Goal: Transaction & Acquisition: Book appointment/travel/reservation

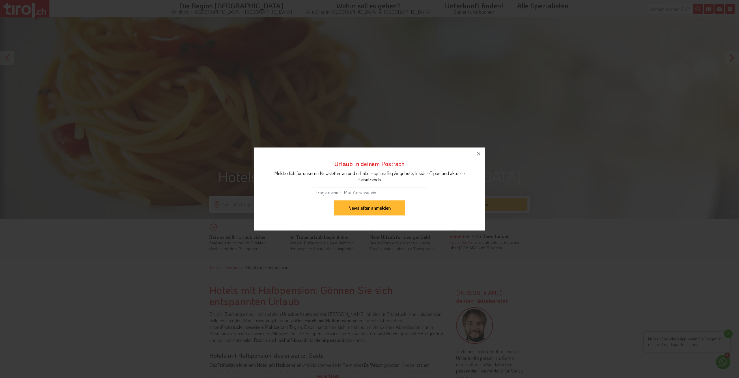
scroll to position [118, 0]
click at [481, 153] on icon "button" at bounding box center [478, 153] width 7 height 7
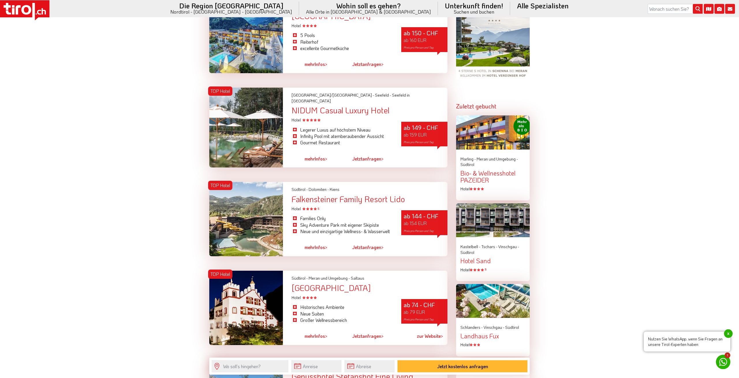
scroll to position [707, 0]
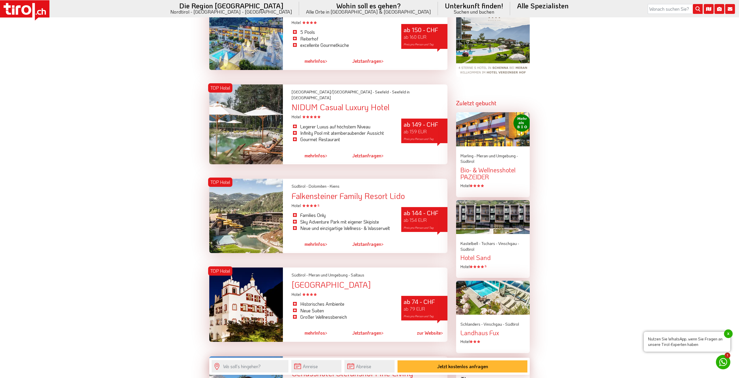
click at [240, 208] on div at bounding box center [246, 216] width 74 height 74
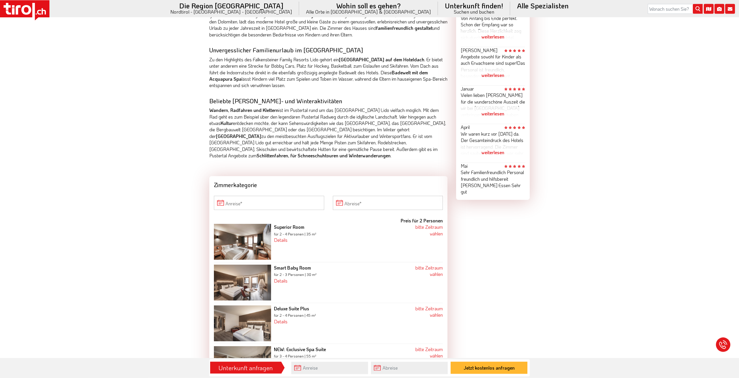
scroll to position [383, 0]
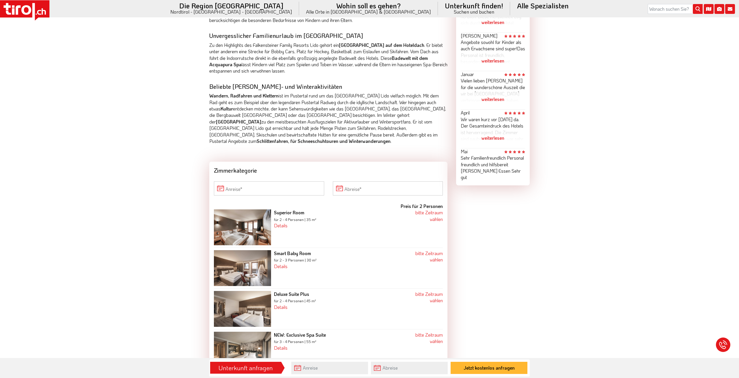
click at [436, 216] on div "bitte Zeitraum wählen" at bounding box center [424, 215] width 38 height 13
click at [436, 219] on link "bitte Zeitraum wählen" at bounding box center [429, 215] width 27 height 12
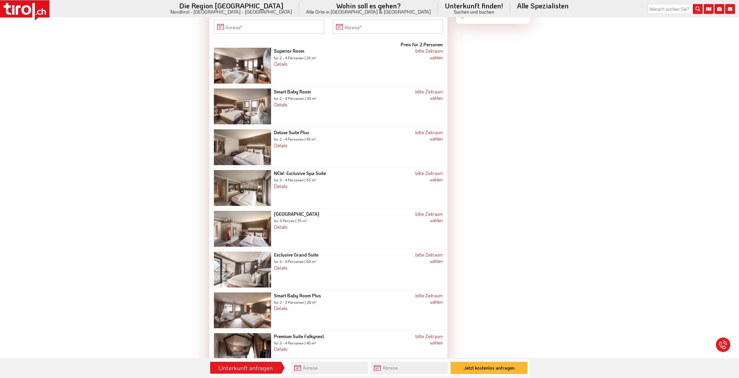
scroll to position [383, 0]
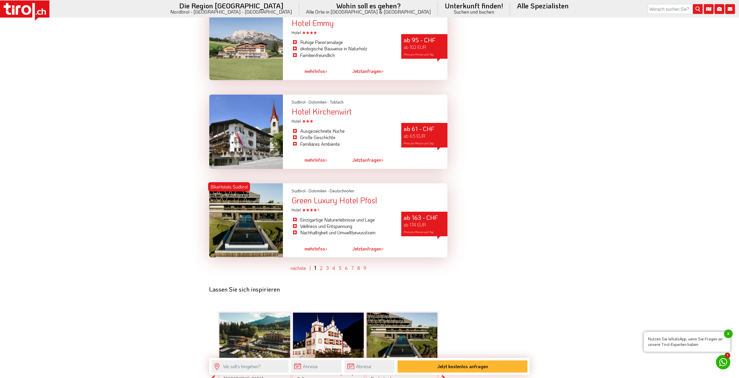
scroll to position [1679, 0]
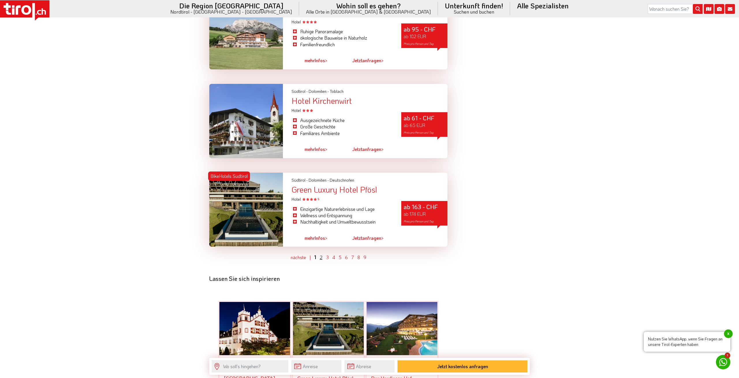
click at [321, 254] on link "2" at bounding box center [321, 257] width 3 height 6
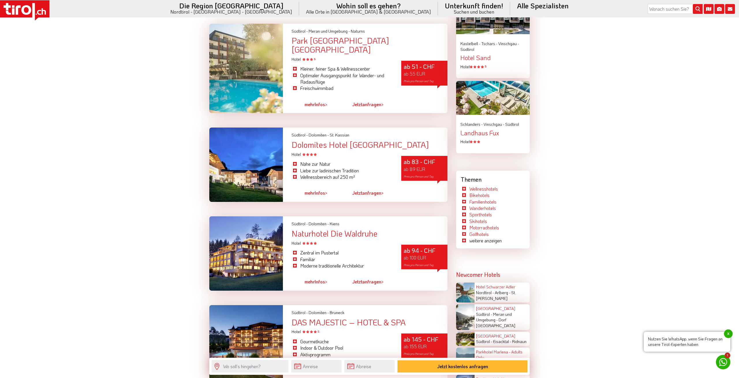
scroll to position [668, 0]
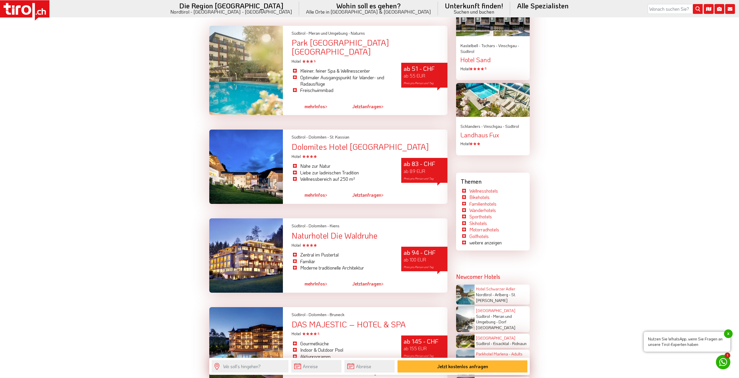
click at [233, 256] on div at bounding box center [246, 255] width 74 height 74
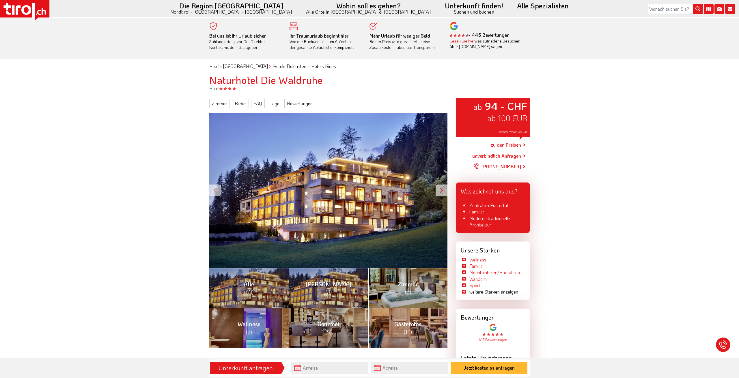
click at [266, 223] on div "ab 94 - CHF ab 100 EUR Preis pro Person und Tag" at bounding box center [328, 190] width 238 height 155
click at [441, 190] on div at bounding box center [442, 190] width 12 height 12
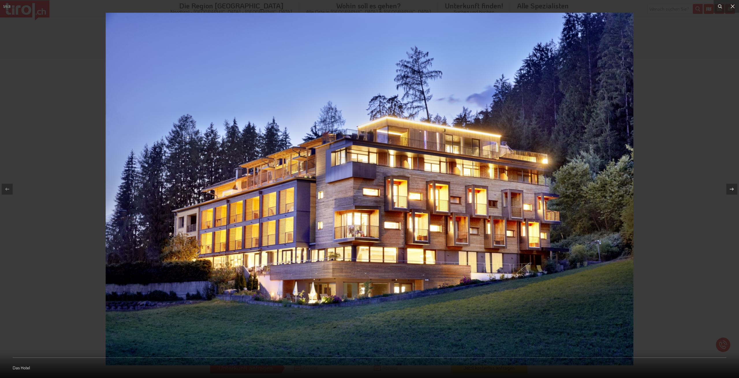
click at [441, 190] on img at bounding box center [370, 189] width 528 height 352
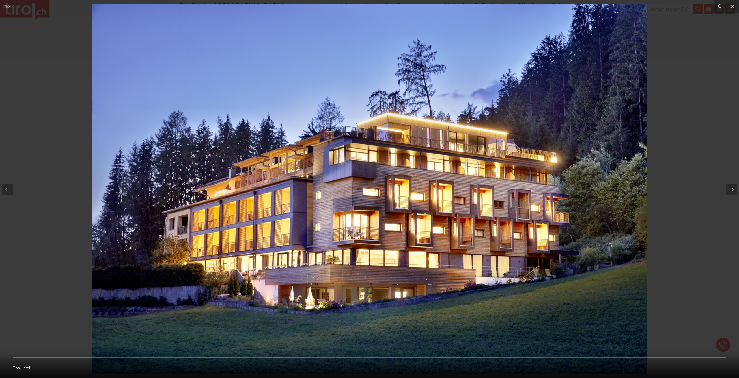
click at [730, 189] on icon at bounding box center [732, 188] width 7 height 7
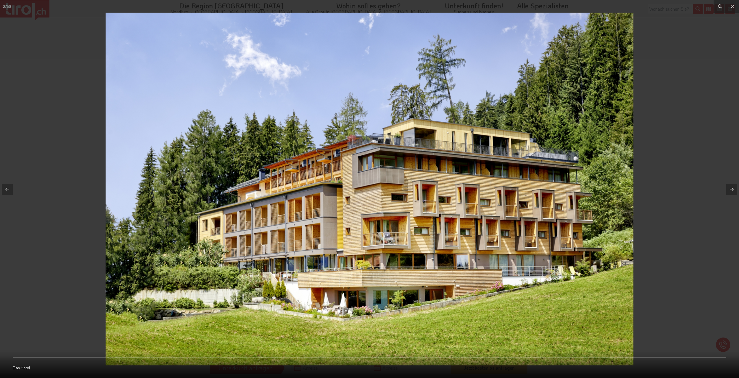
click at [730, 189] on icon at bounding box center [732, 188] width 7 height 7
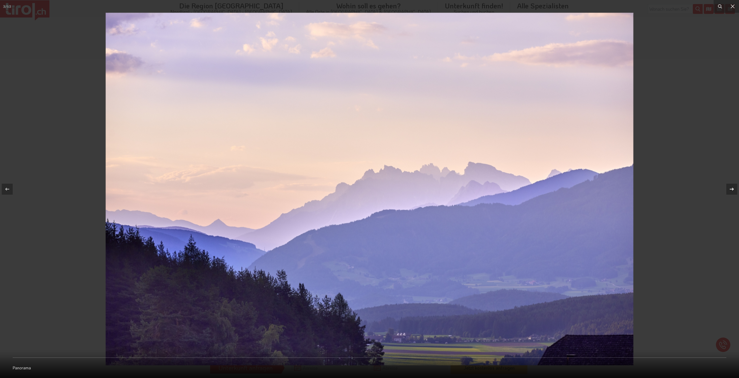
click at [730, 189] on icon at bounding box center [732, 188] width 7 height 7
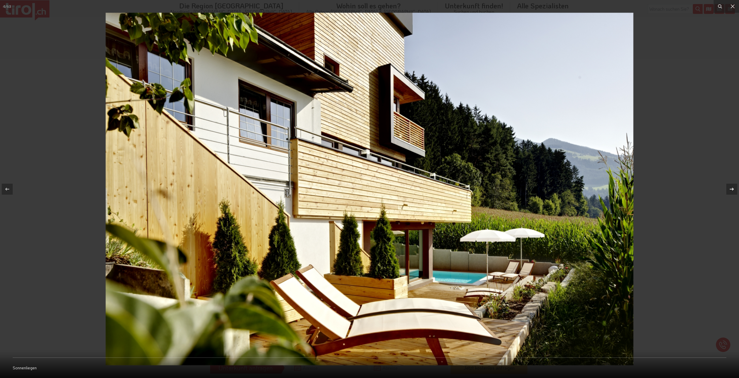
click at [730, 189] on icon at bounding box center [732, 188] width 7 height 7
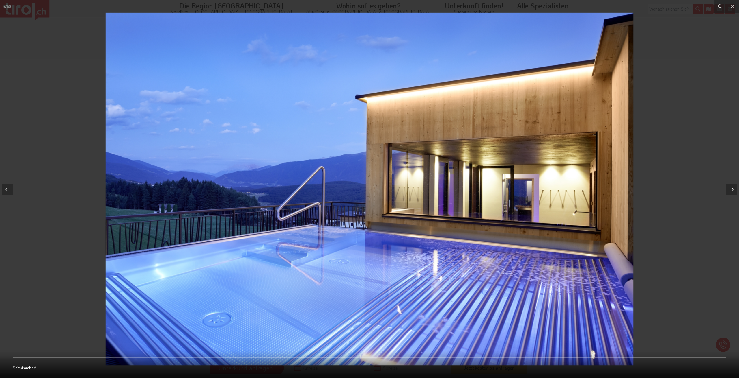
click at [732, 186] on icon at bounding box center [732, 188] width 7 height 7
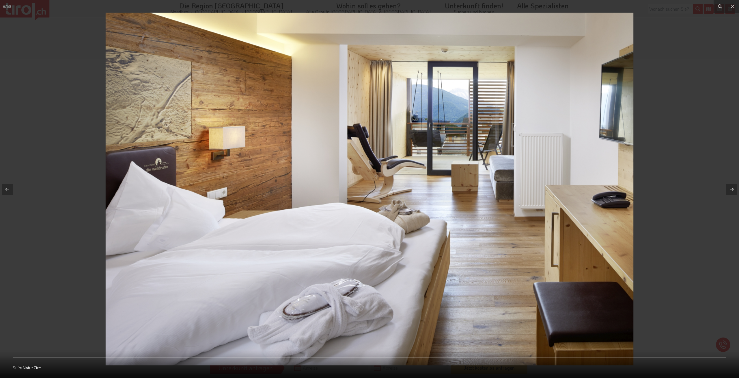
click at [732, 188] on icon at bounding box center [732, 188] width 7 height 7
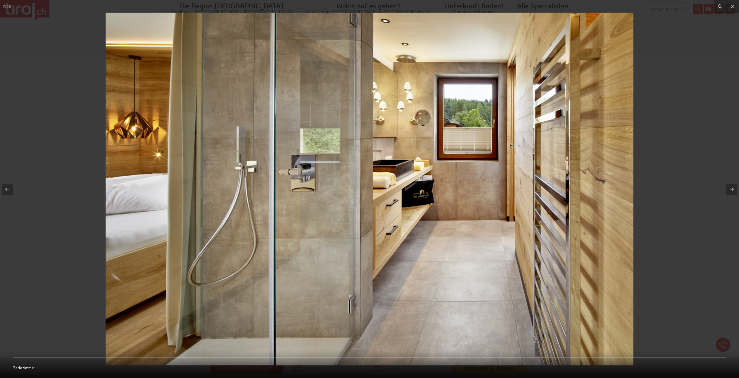
click at [732, 188] on icon at bounding box center [732, 188] width 7 height 7
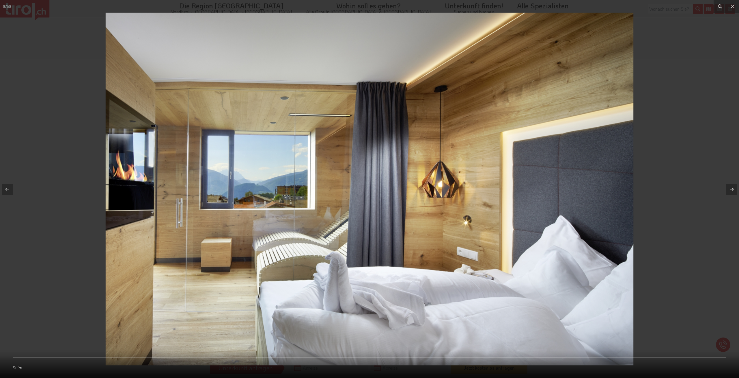
click at [732, 188] on icon at bounding box center [732, 188] width 7 height 7
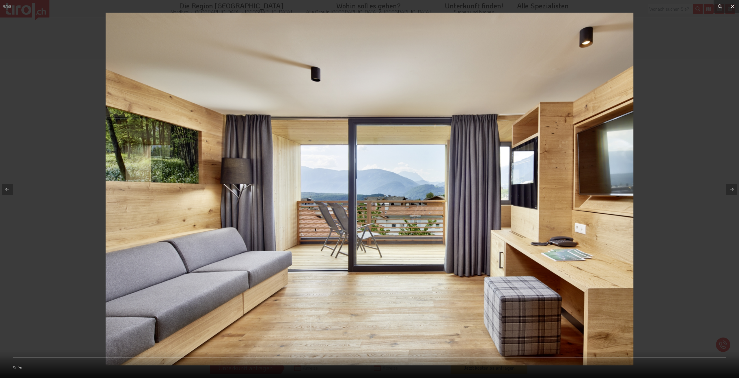
click at [734, 7] on icon at bounding box center [733, 6] width 4 height 4
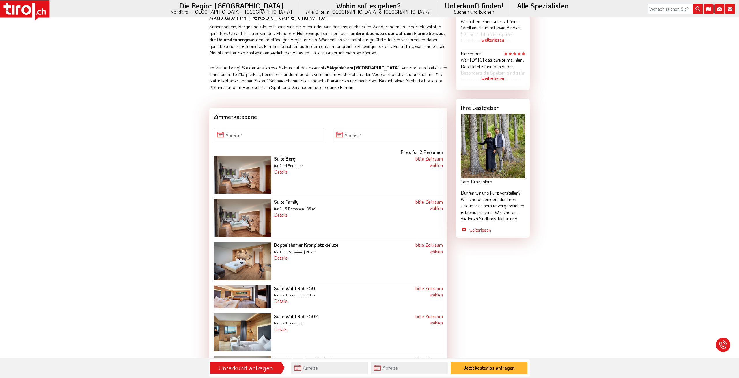
scroll to position [589, 0]
